Goal: Check status: Check status

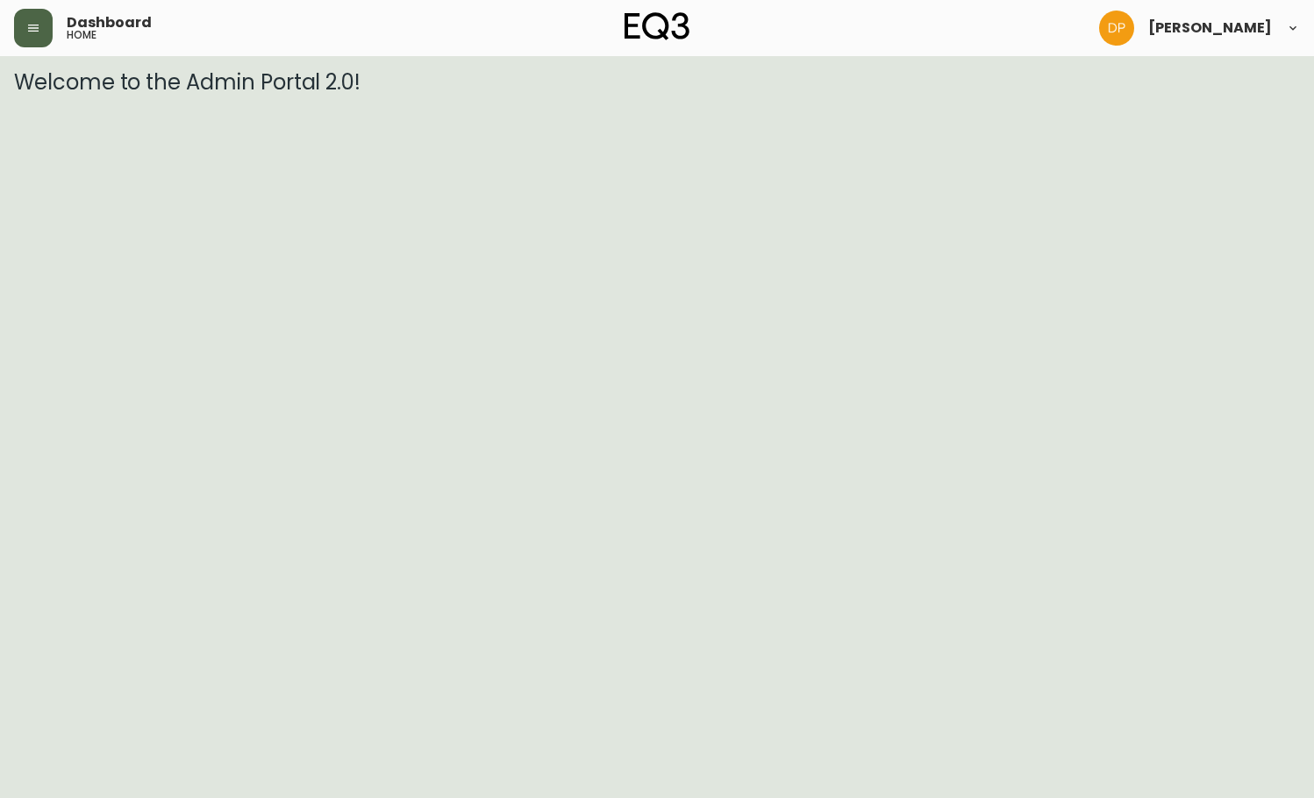
click at [25, 15] on button "button" at bounding box center [33, 28] width 39 height 39
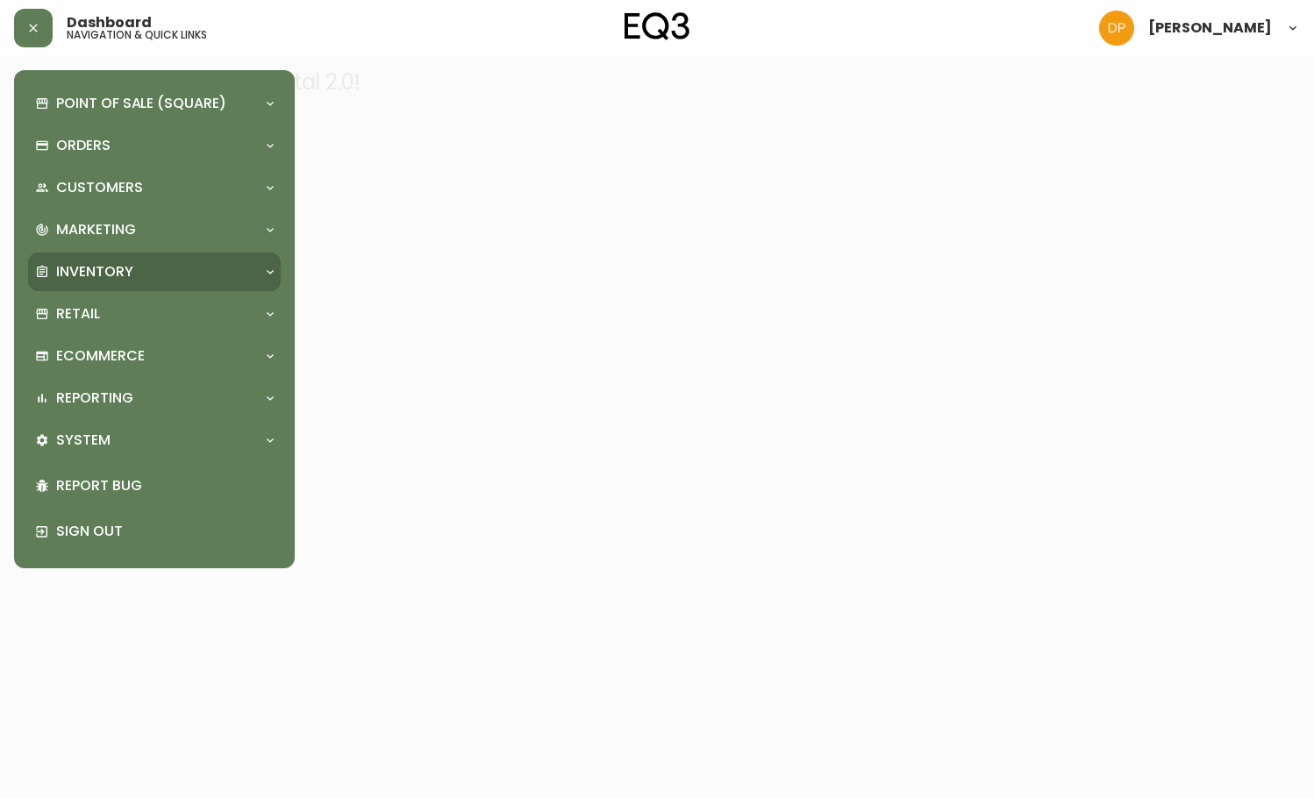
click at [129, 262] on p "Inventory" at bounding box center [94, 271] width 77 height 19
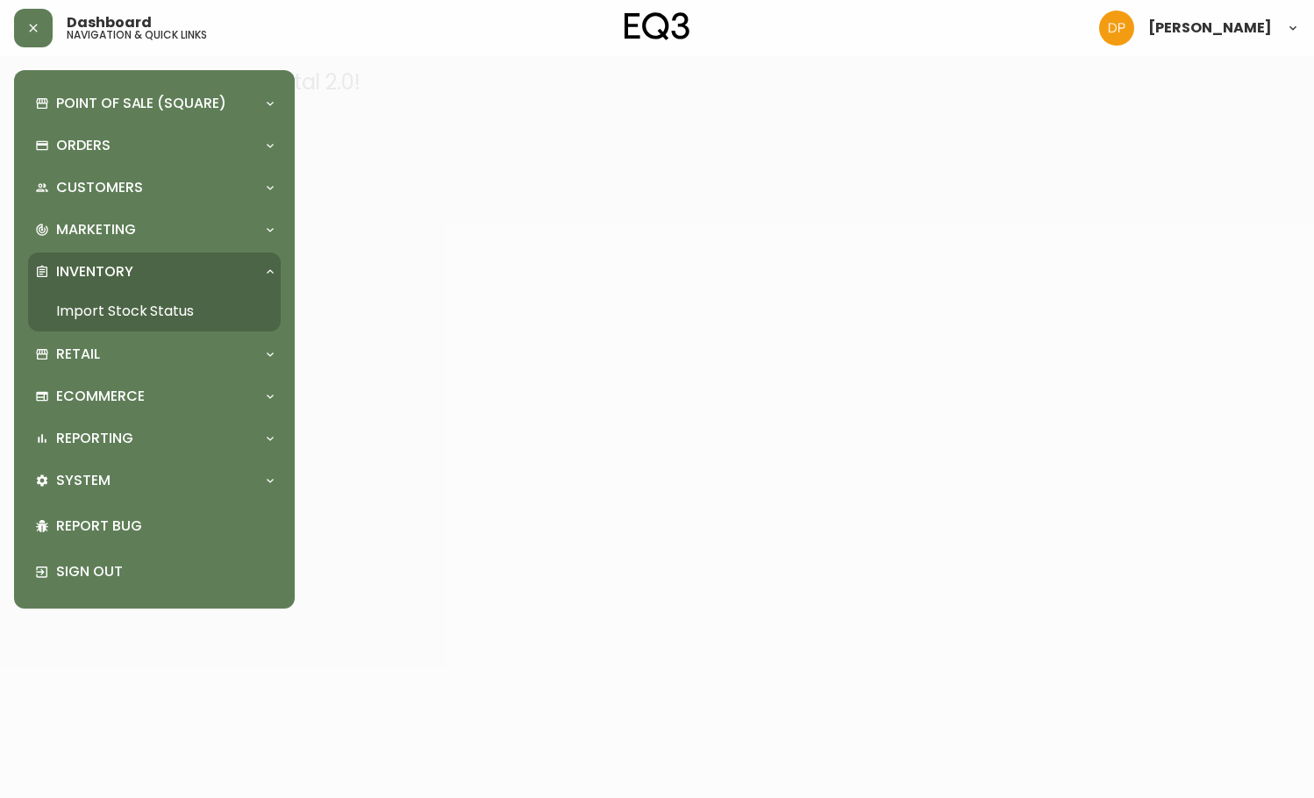
click at [180, 310] on link "Import Stock Status" at bounding box center [154, 311] width 253 height 40
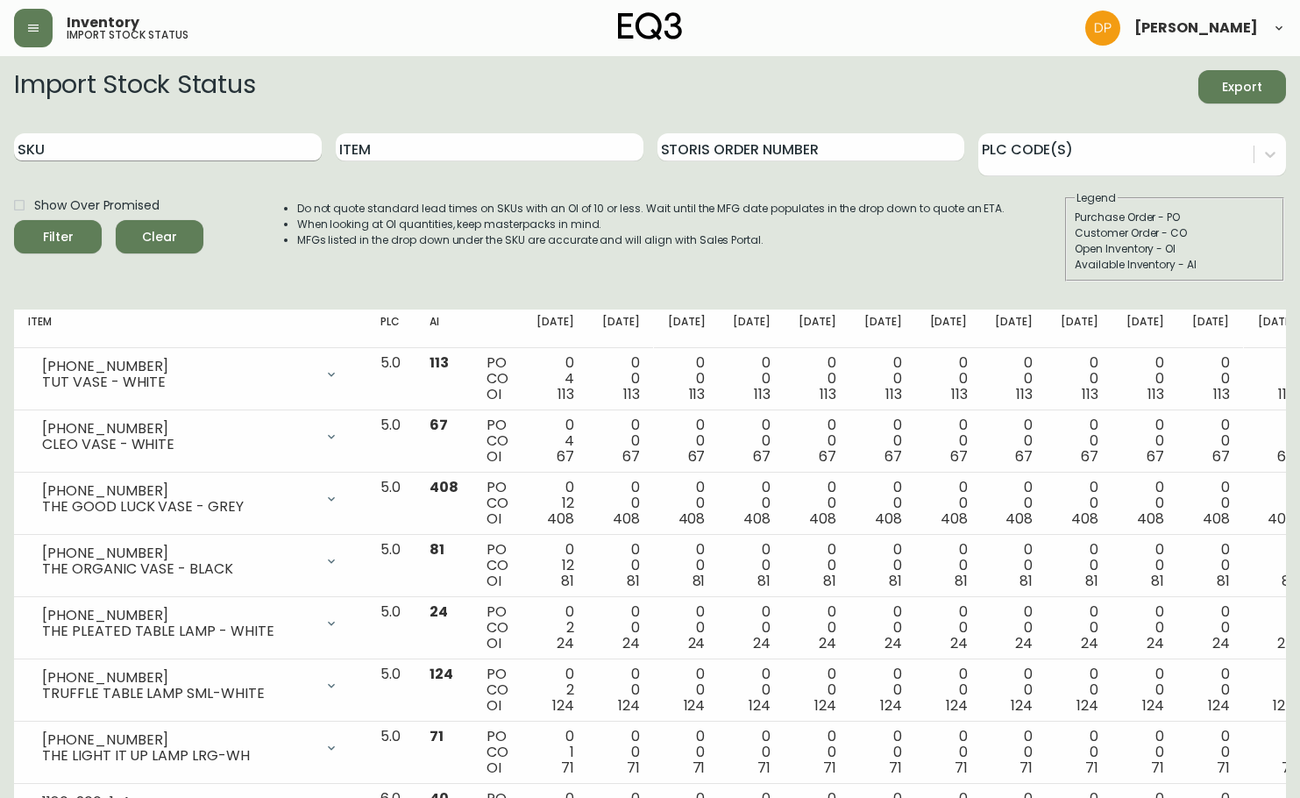
click at [192, 159] on div "SKU" at bounding box center [168, 147] width 308 height 57
click at [192, 159] on input "SKU" at bounding box center [168, 147] width 308 height 28
paste input "[PHONE_NUMBER]"
type input "[PHONE_NUMBER]"
click at [14, 220] on button "Filter" at bounding box center [58, 236] width 88 height 33
